Goal: Task Accomplishment & Management: Manage account settings

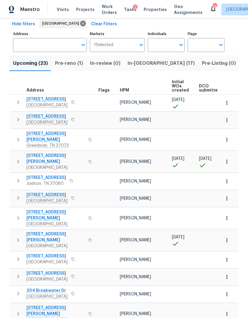
scroll to position [29, 0]
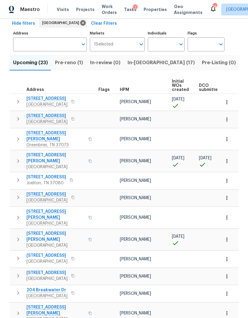
click at [137, 63] on span "In-reno (17)" at bounding box center [160, 63] width 67 height 8
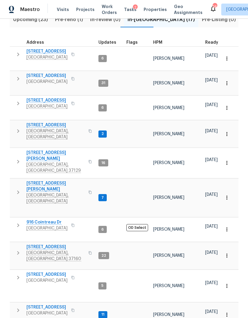
scroll to position [73, 0]
click at [49, 97] on span "[STREET_ADDRESS]" at bounding box center [46, 100] width 41 height 6
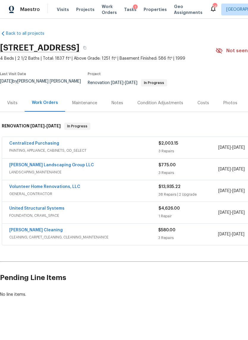
click at [111, 100] on div "Notes" at bounding box center [117, 103] width 12 height 6
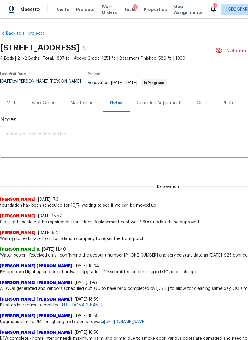
click at [53, 103] on div "Work Orders" at bounding box center [44, 103] width 39 height 18
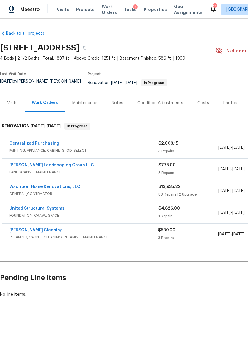
click at [110, 103] on div "Notes" at bounding box center [117, 103] width 26 height 18
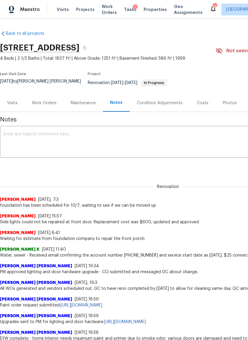
click at [47, 100] on div "Work Orders" at bounding box center [44, 103] width 25 height 6
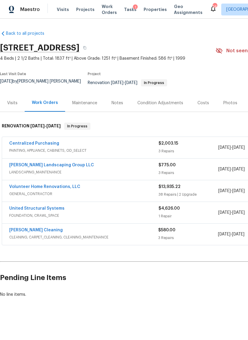
click at [35, 228] on link "[PERSON_NAME] Cleaning" at bounding box center [35, 230] width 53 height 4
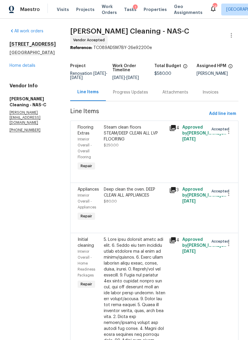
click at [132, 94] on div "Progress Updates" at bounding box center [130, 92] width 35 height 6
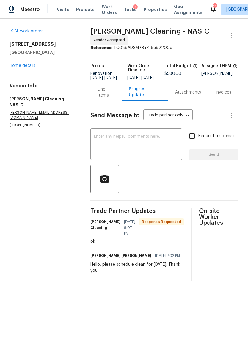
click at [144, 146] on textarea at bounding box center [136, 145] width 84 height 21
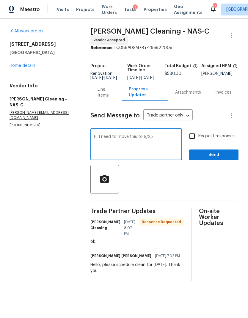
type textarea "Hi I need to move this to 9/25"
click at [197, 137] on input "Request response" at bounding box center [192, 136] width 12 height 12
checkbox input "true"
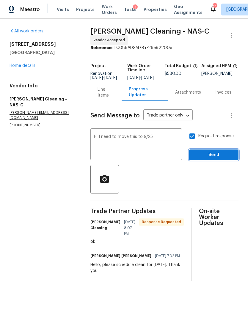
click at [209, 153] on button "Send" at bounding box center [213, 154] width 49 height 11
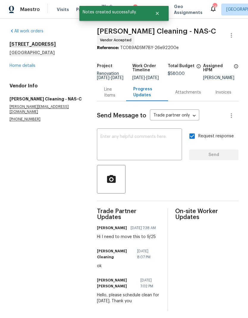
click at [26, 67] on link "Home details" at bounding box center [23, 66] width 26 height 4
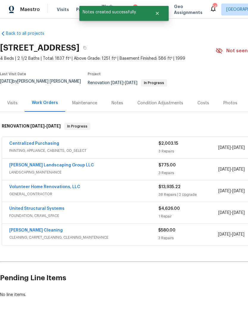
click at [119, 103] on div "Notes" at bounding box center [117, 103] width 26 height 18
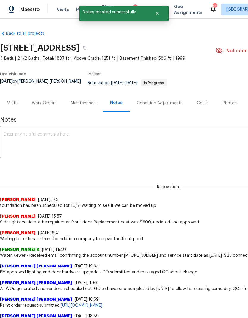
click at [103, 140] on textarea at bounding box center [168, 142] width 329 height 21
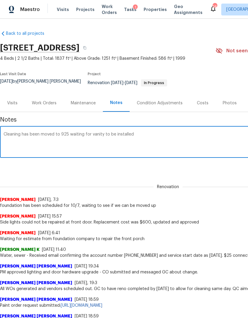
click at [114, 132] on textarea "Cleaning has been moved to 925 waiting for vanity to be installed" at bounding box center [168, 142] width 329 height 21
click at [112, 133] on textarea "Cleaning has been moved to 925 waiting for vanity to be installed" at bounding box center [168, 142] width 329 height 21
click at [112, 132] on textarea "Cleaning has been moved to 925 waiting for vanity to be installed" at bounding box center [168, 142] width 329 height 21
click at [114, 127] on div "Cleaning has been moved to 925 waiting for vanity to be installed x ​" at bounding box center [168, 142] width 336 height 30
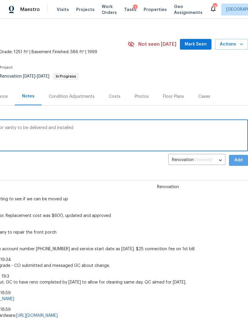
scroll to position [7, 88]
type textarea "Cleaning has been moved to 925 waiting for vanity to be delivered and installed"
click at [241, 157] on span "Add" at bounding box center [239, 160] width 10 height 7
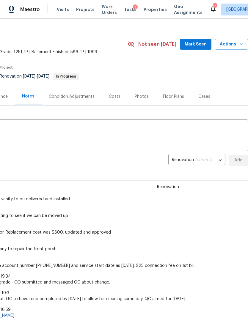
click at [106, 15] on span "Work Orders" at bounding box center [109, 10] width 15 height 12
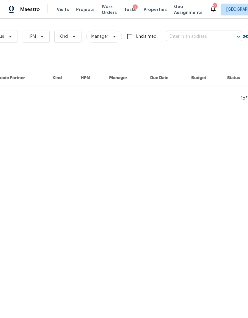
scroll to position [0, 85]
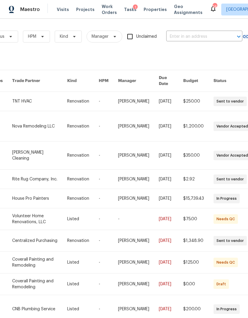
click at [183, 36] on input "text" at bounding box center [195, 36] width 59 height 9
type input "2525 m"
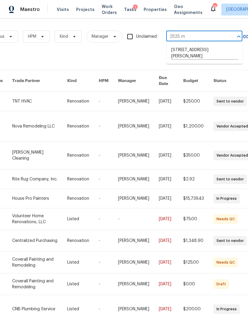
click at [197, 52] on li "2525 Miranda Dr, Murfreesboro, TN 37128" at bounding box center [204, 53] width 76 height 16
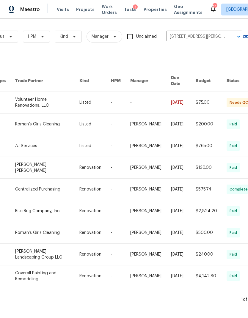
click at [46, 97] on link at bounding box center [47, 102] width 64 height 21
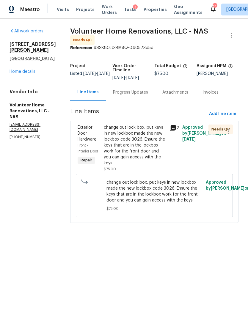
click at [146, 154] on div "change out lock box, put keys in new lockbox made the new lockbox code 3026. En…" at bounding box center [135, 146] width 62 height 42
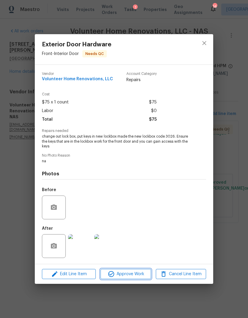
click at [139, 275] on span "Approve Work" at bounding box center [125, 273] width 47 height 7
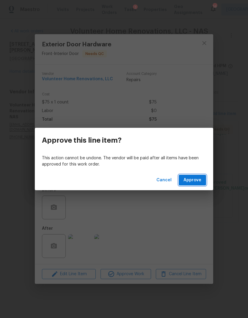
click at [190, 182] on span "Approve" at bounding box center [192, 180] width 18 height 7
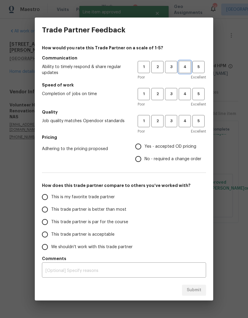
click at [184, 66] on span "4" at bounding box center [184, 67] width 11 height 7
click at [187, 94] on span "4" at bounding box center [184, 94] width 11 height 7
click at [185, 121] on span "4" at bounding box center [184, 121] width 11 height 7
click at [177, 144] on span "Yes - accepted OD pricing" at bounding box center [170, 147] width 52 height 6
click at [144, 144] on input "Yes - accepted OD pricing" at bounding box center [138, 146] width 12 height 12
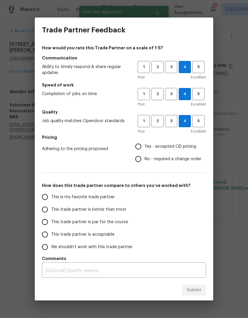
radio input "true"
click at [108, 212] on span "This trade partner is better than most" at bounding box center [88, 210] width 75 height 6
click at [51, 212] on input "This trade partner is better than most" at bounding box center [45, 209] width 12 height 12
click at [196, 291] on span "Submit" at bounding box center [194, 289] width 15 height 7
radio input "true"
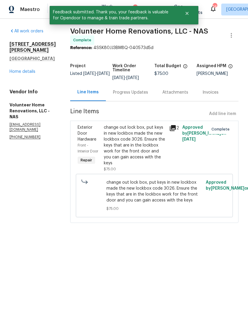
click at [24, 70] on link "Home details" at bounding box center [23, 72] width 26 height 4
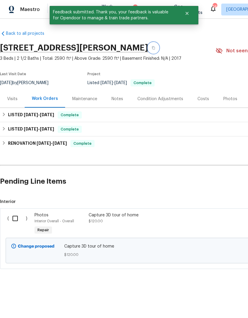
click at [155, 48] on icon "button" at bounding box center [154, 48] width 4 height 4
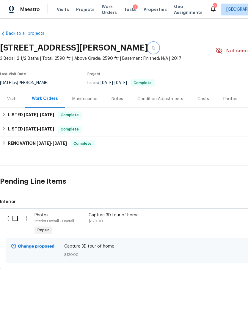
click at [155, 48] on icon "button" at bounding box center [154, 48] width 4 height 4
click at [106, 14] on span "Work Orders" at bounding box center [109, 10] width 15 height 12
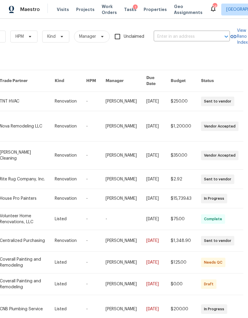
scroll to position [0, 98]
click at [171, 35] on input "text" at bounding box center [183, 36] width 59 height 9
type input "504 over"
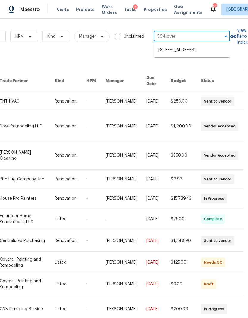
click at [190, 54] on li "504 Overview Ln, Franklin, TN 37064" at bounding box center [192, 50] width 76 height 10
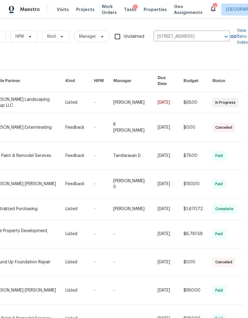
click at [39, 97] on link at bounding box center [28, 102] width 73 height 21
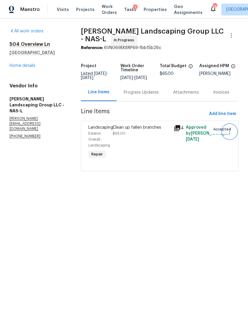
click at [227, 135] on icon "button" at bounding box center [229, 131] width 7 height 7
click at [234, 135] on li "Cancel" at bounding box center [231, 136] width 23 height 10
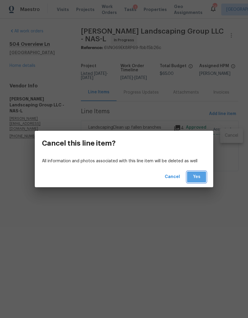
click at [200, 181] on button "Yes" at bounding box center [196, 176] width 19 height 11
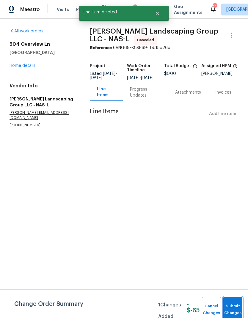
click at [234, 308] on span "Submit Changes" at bounding box center [232, 310] width 13 height 14
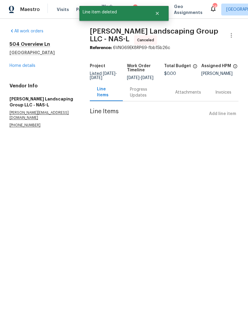
click at [24, 65] on link "Home details" at bounding box center [23, 66] width 26 height 4
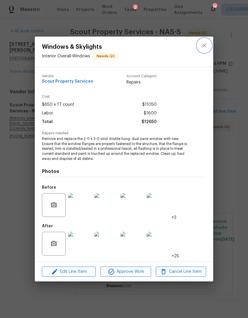
click at [205, 43] on icon "close" at bounding box center [204, 45] width 7 height 7
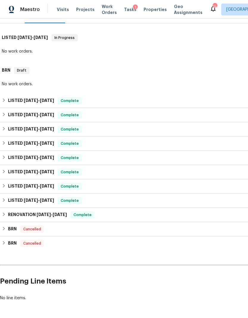
scroll to position [84, 0]
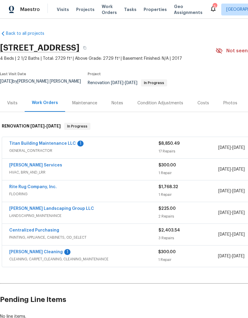
click at [53, 141] on link "Titan Building Maintenance LLC" at bounding box center [42, 143] width 67 height 4
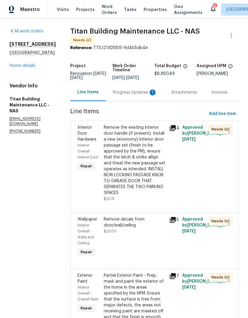
click at [127, 90] on div "Progress Updates 1" at bounding box center [135, 92] width 44 height 6
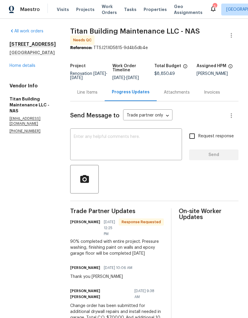
click at [24, 68] on link "Home details" at bounding box center [23, 66] width 26 height 4
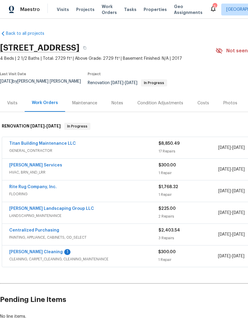
click at [34, 250] on link "[PERSON_NAME] Cleaning" at bounding box center [35, 252] width 53 height 4
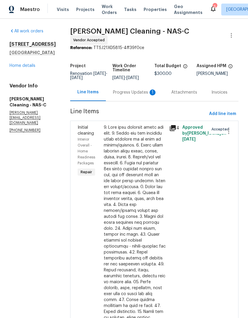
click at [138, 93] on div "Progress Updates 1" at bounding box center [135, 92] width 44 height 6
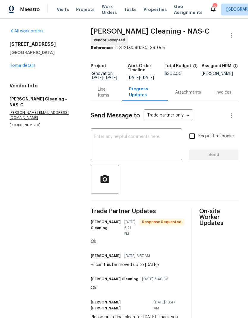
click at [23, 64] on link "Home details" at bounding box center [23, 66] width 26 height 4
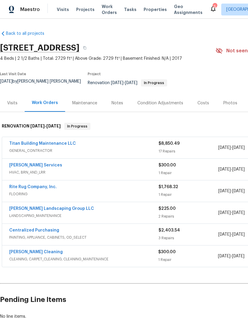
click at [57, 207] on link "[PERSON_NAME] Landscaping Group LLC" at bounding box center [51, 209] width 85 height 4
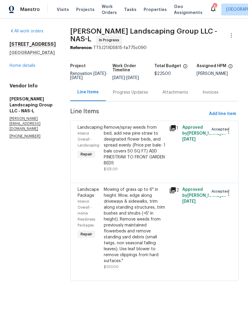
click at [146, 95] on div "Progress Updates" at bounding box center [130, 92] width 35 height 6
